Goal: Task Accomplishment & Management: Use online tool/utility

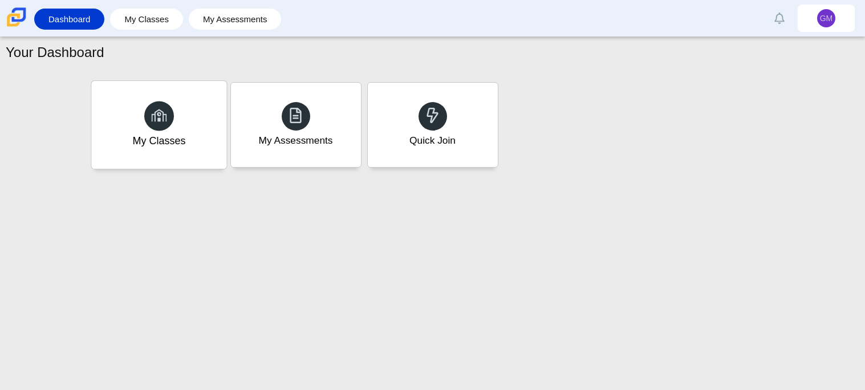
click at [180, 144] on div "My Classes" at bounding box center [158, 140] width 53 height 15
click at [473, 113] on div "Quick Join" at bounding box center [432, 125] width 135 height 88
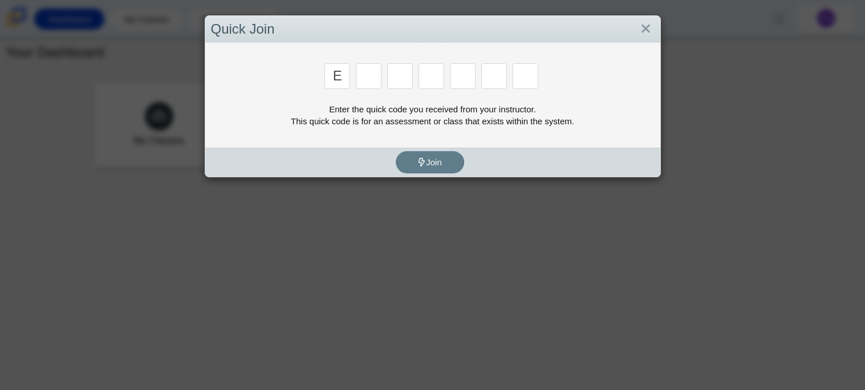
type input "e"
type input "7"
type input "f"
type input "k"
type input "c"
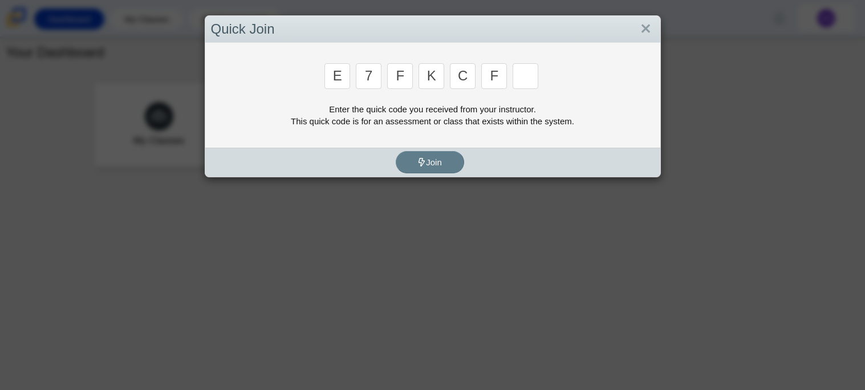
type input "f"
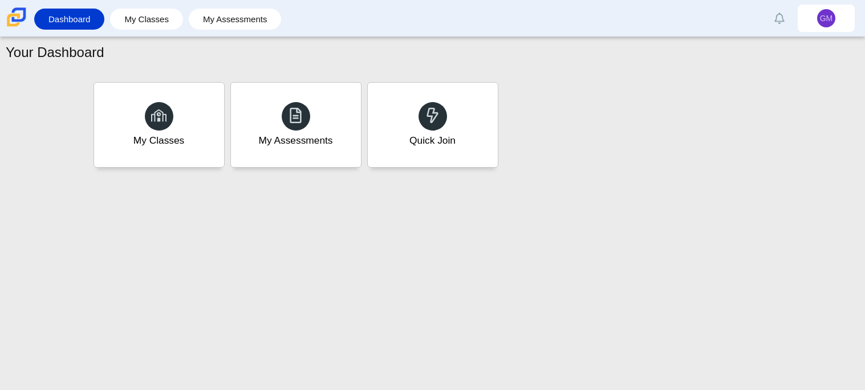
type input "b"
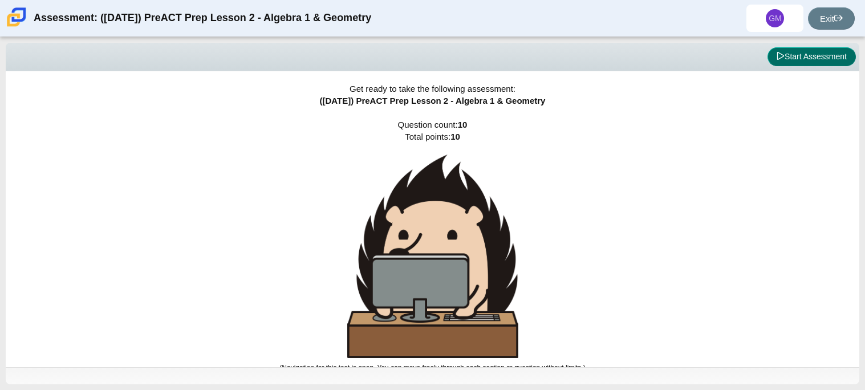
click at [813, 54] on button "Start Assessment" at bounding box center [812, 56] width 88 height 19
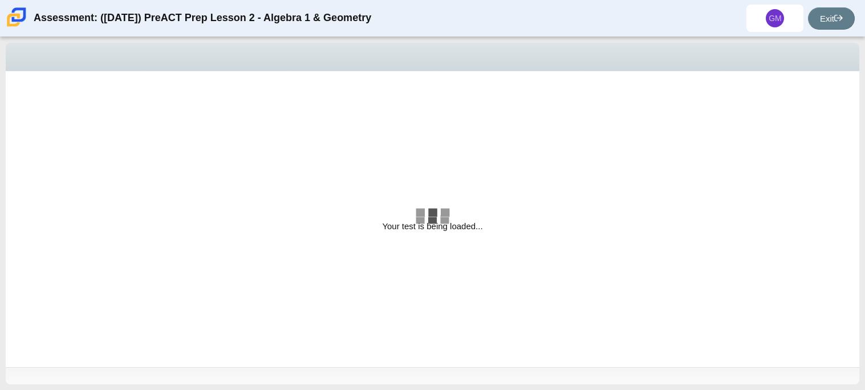
select select "bbf5d072-3e0b-44c4-9a12-6e7c9033f65b"
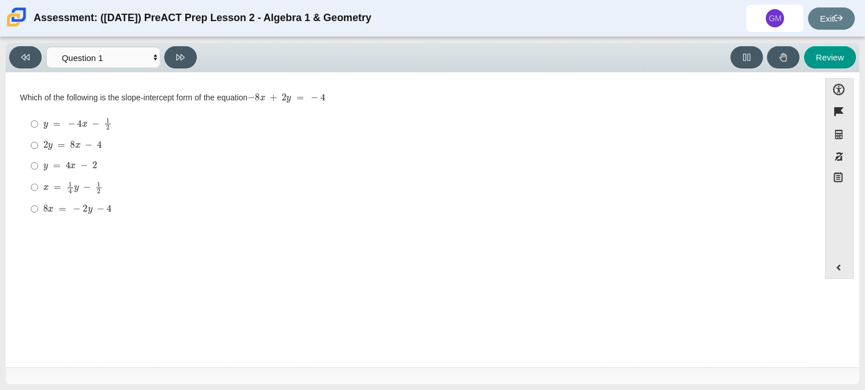
click at [318, 96] on mjx-c "Assessment items" at bounding box center [314, 98] width 7 height 6
click at [321, 96] on mjx-math "Assessment items" at bounding box center [287, 99] width 78 height 10
click at [41, 151] on label "2 y = 8 x − 4 2 y = 8 x − 4" at bounding box center [414, 145] width 782 height 21
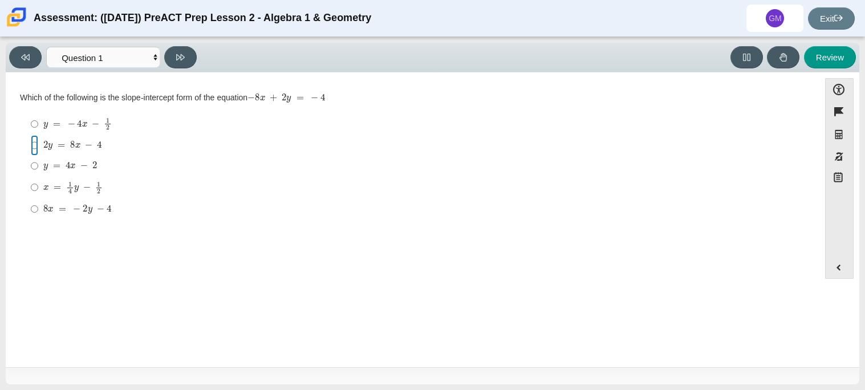
click at [38, 151] on input "2 y = 8 x − 4 2 y = 8 x − 4" at bounding box center [34, 145] width 7 height 21
radio input "true"
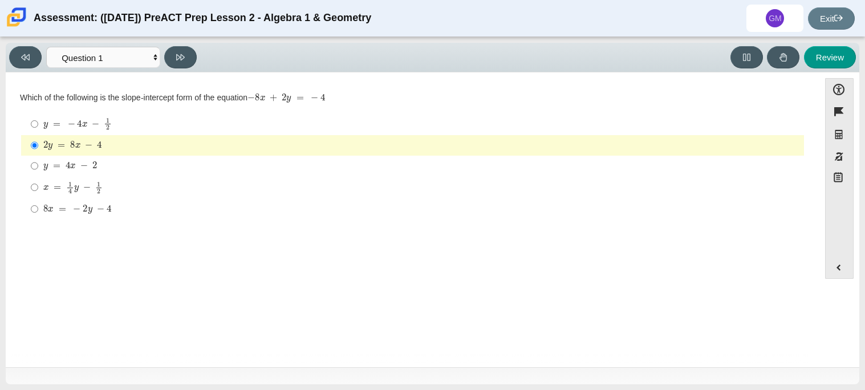
click at [193, 122] on div "y = − 4 x − 1 2" at bounding box center [421, 124] width 756 height 13
click at [38, 122] on input "y = − 4 x − 1 2 y = − 4 x − 1 2" at bounding box center [34, 124] width 7 height 22
radio input "true"
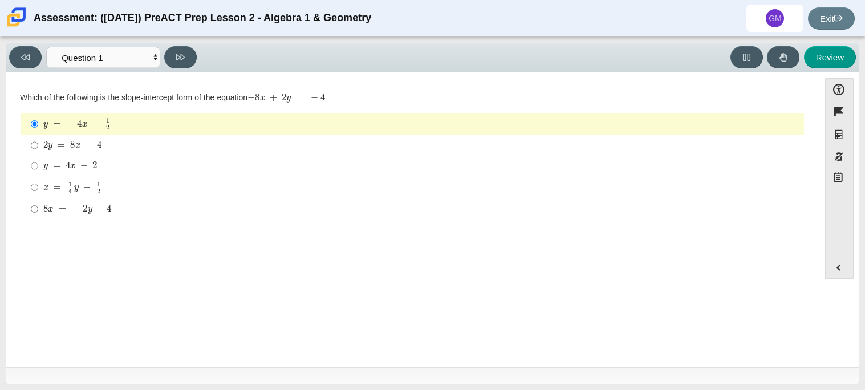
click at [208, 139] on label "2 y = 8 x − 4 2 y = 8 x − 4" at bounding box center [414, 145] width 782 height 21
click at [38, 139] on input "2 y = 8 x − 4 2 y = 8 x − 4" at bounding box center [34, 145] width 7 height 21
radio input "true"
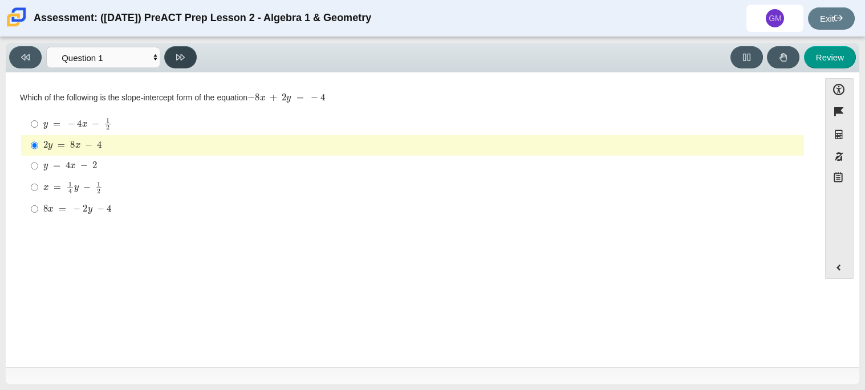
click at [176, 63] on button at bounding box center [180, 57] width 33 height 22
select select "ed62e223-81bd-4cbf-ab48-ab975844bd1f"
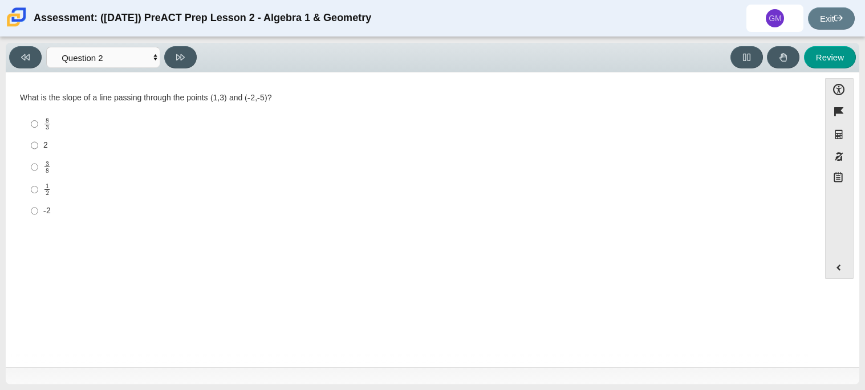
click at [156, 95] on div "What is the slope of a line passing through the points (1,3) and (-2,-5)?" at bounding box center [413, 97] width 786 height 11
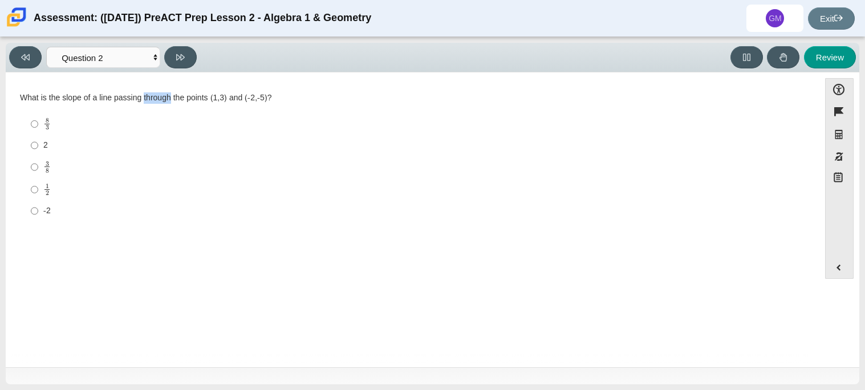
click at [156, 95] on div "What is the slope of a line passing through the points (1,3) and (-2,-5)?" at bounding box center [413, 97] width 786 height 11
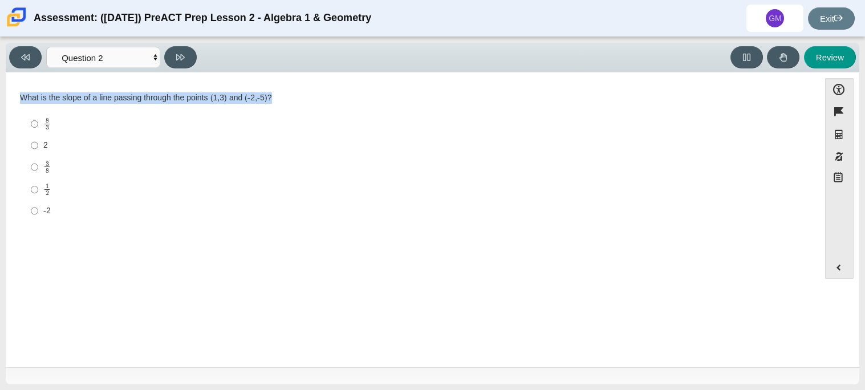
click at [156, 95] on div "What is the slope of a line passing through the points (1,3) and (-2,-5)?" at bounding box center [413, 97] width 786 height 11
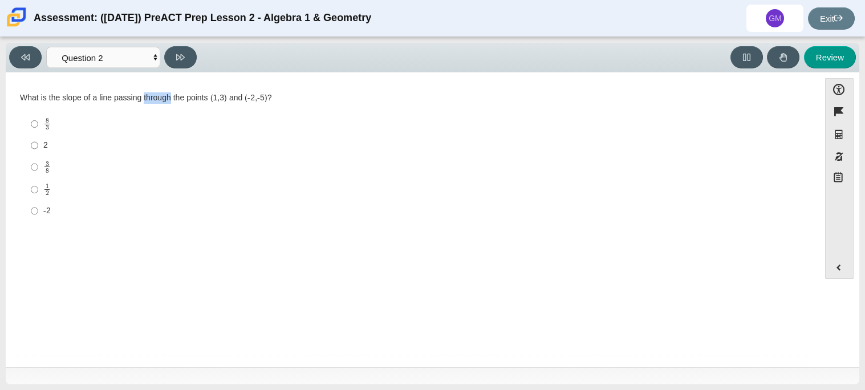
click at [156, 95] on div "What is the slope of a line passing through the points (1,3) and (-2,-5)?" at bounding box center [413, 97] width 786 height 11
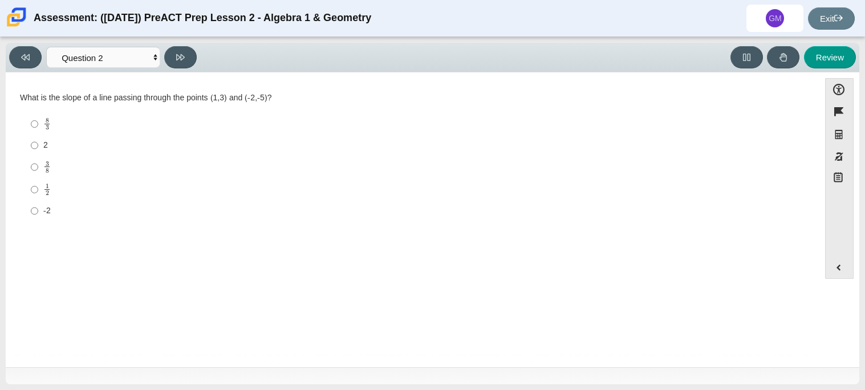
click at [156, 95] on div "What is the slope of a line passing through the points (1,3) and (-2,-5)?" at bounding box center [413, 97] width 786 height 11
click at [48, 118] on mjx-frac "Assessment items" at bounding box center [46, 124] width 7 height 12
click at [38, 118] on input "8 3 8 thirds" at bounding box center [34, 124] width 7 height 22
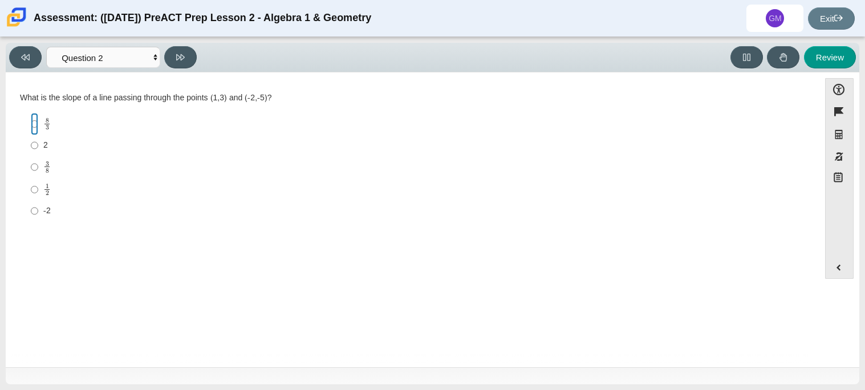
radio input "true"
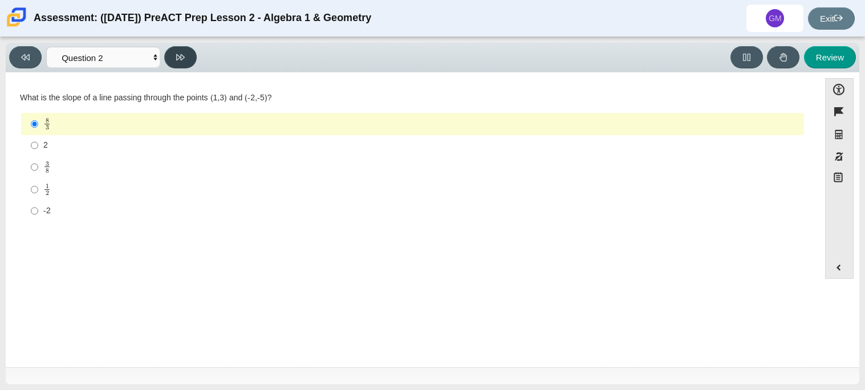
click at [182, 58] on icon at bounding box center [180, 57] width 9 height 9
select select "97f4f5fa-a52e-4fed-af51-565bfcdf47cb"
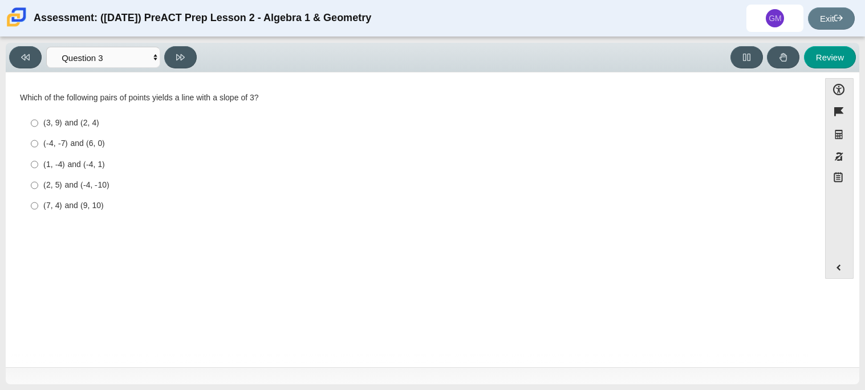
click at [237, 99] on div "Which of the following pairs of points yields a line with a slope of 3?" at bounding box center [413, 97] width 786 height 11
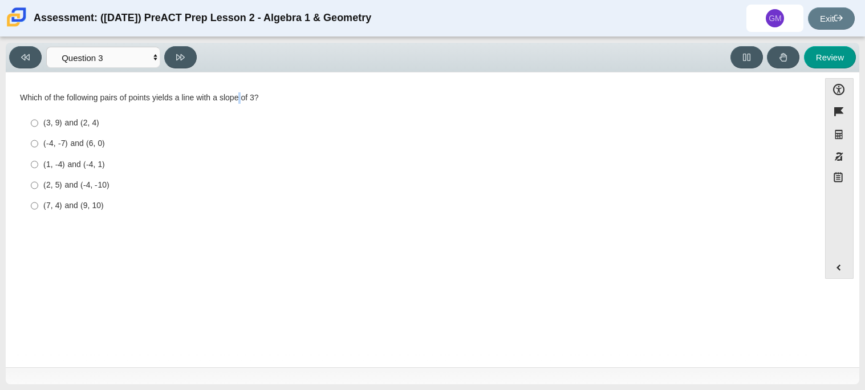
click at [237, 99] on div "Which of the following pairs of points yields a line with a slope of 3?" at bounding box center [413, 97] width 786 height 11
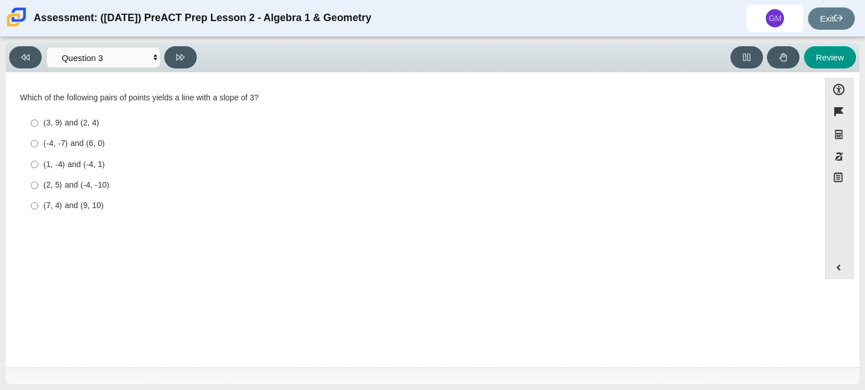
click at [237, 99] on div "Which of the following pairs of points yields a line with a slope of 3?" at bounding box center [413, 97] width 786 height 11
click at [337, 92] on div "Which of the following pairs of points yields a line with a slope of 3?" at bounding box center [413, 97] width 786 height 11
